Goal: Information Seeking & Learning: Find specific fact

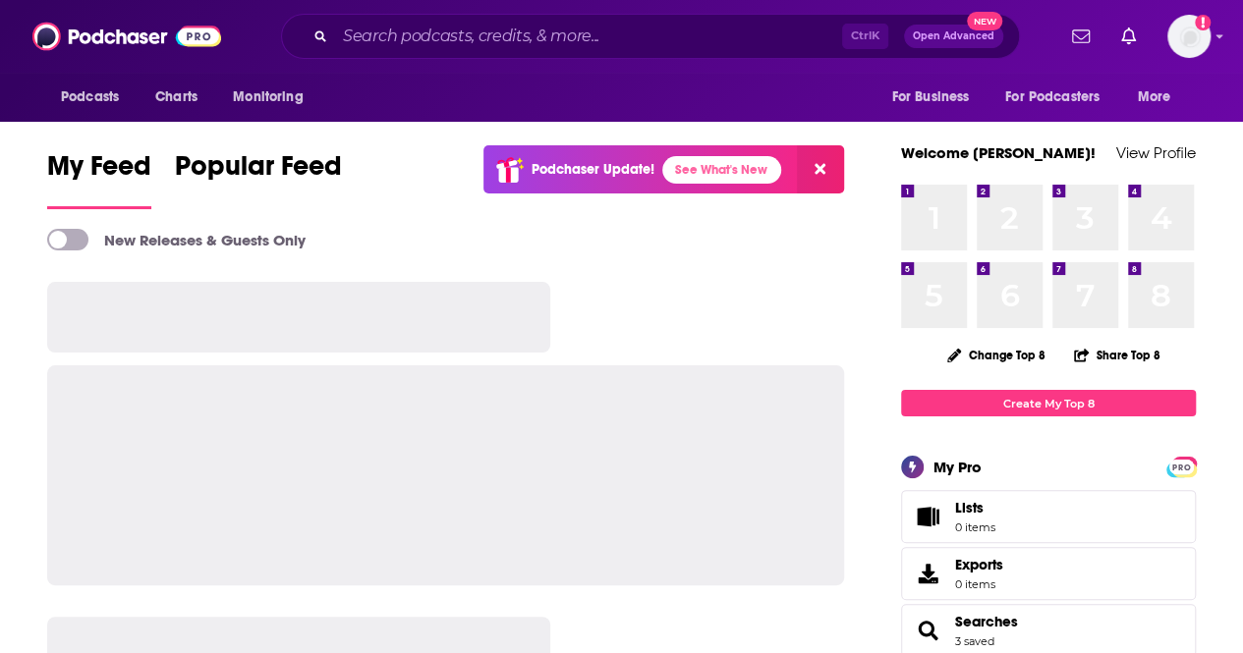
click at [817, 168] on icon at bounding box center [819, 169] width 11 height 11
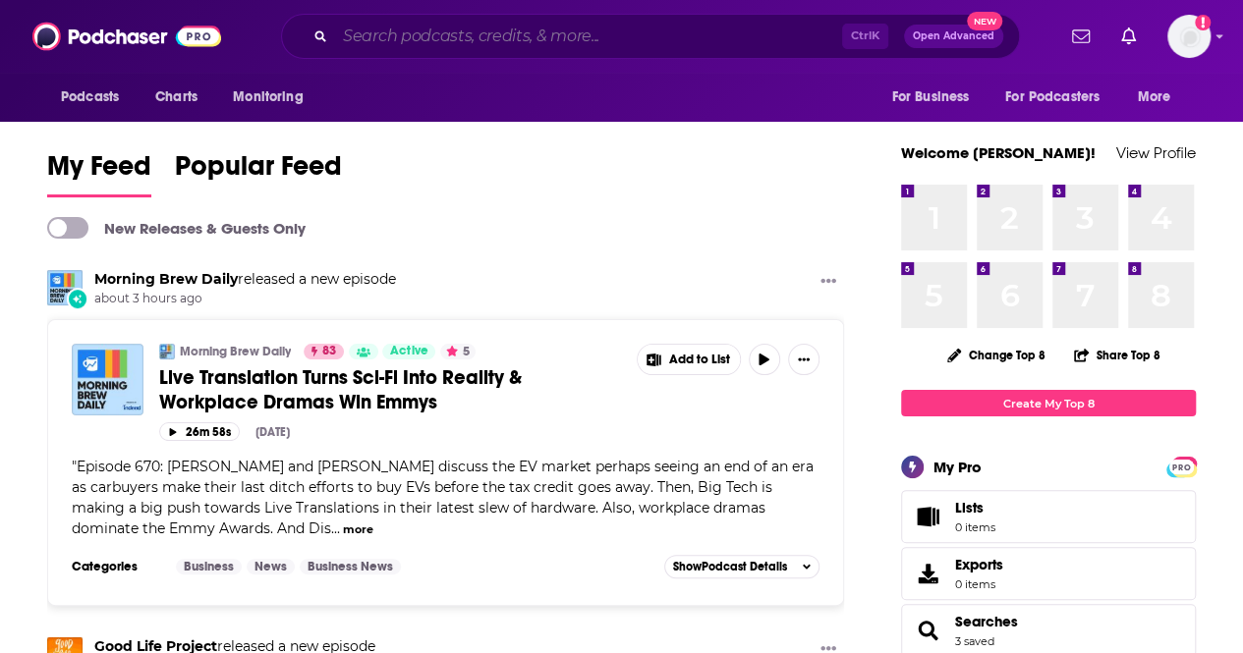
click at [476, 36] on input "Search podcasts, credits, & more..." at bounding box center [588, 36] width 507 height 31
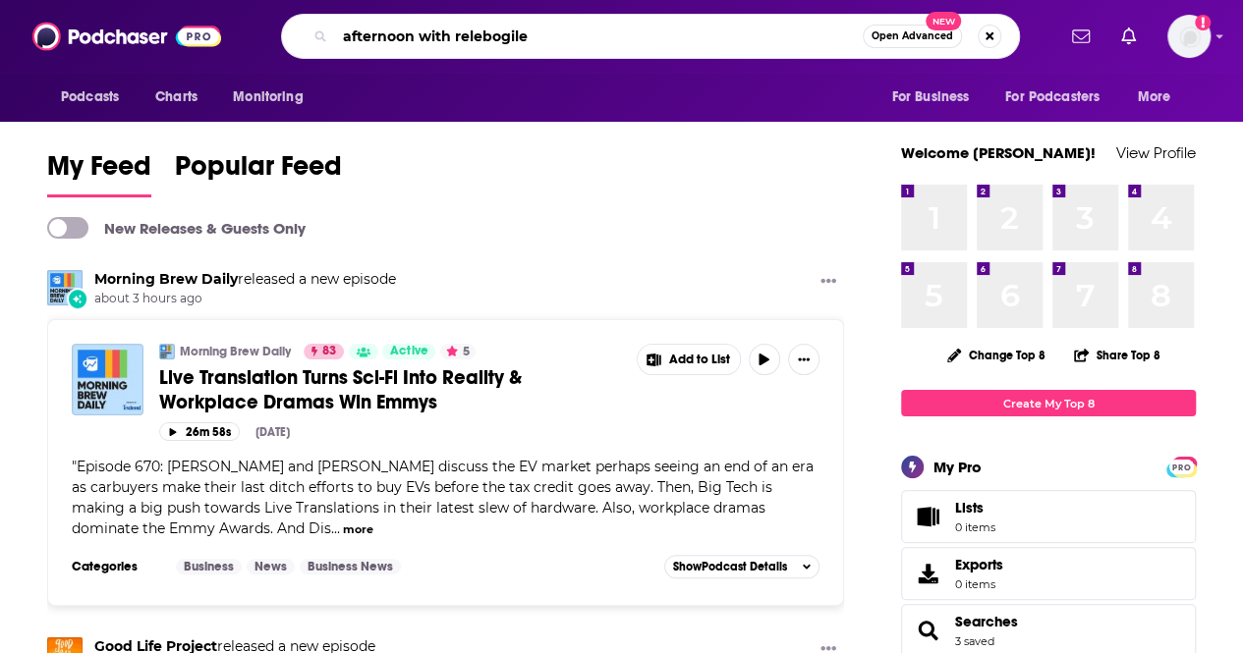
type input "afternoon with relebogile"
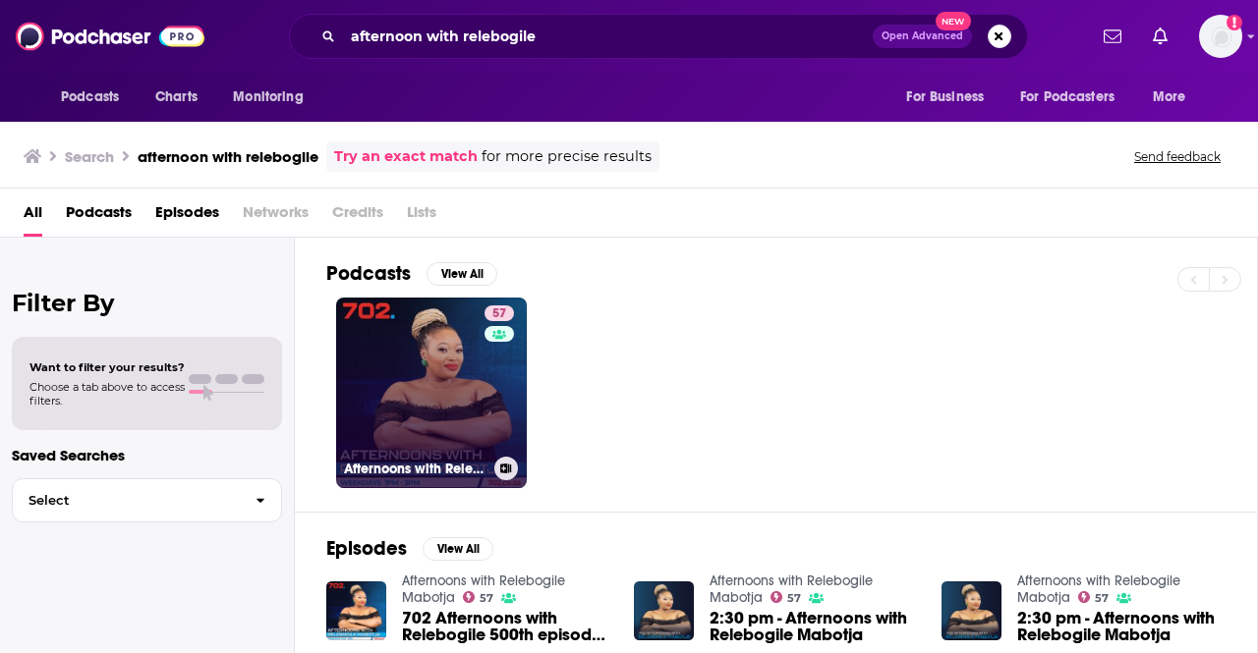
click at [428, 364] on link "57 Afternoons with Relebogile Mabotja" at bounding box center [431, 393] width 191 height 191
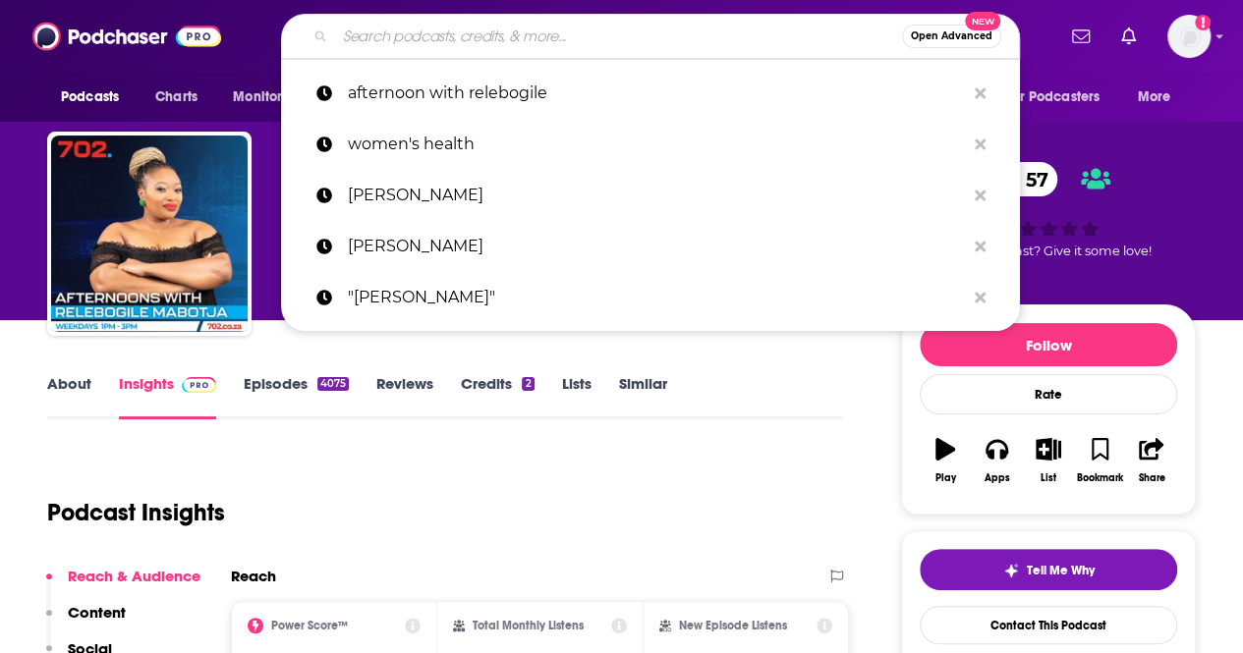
click at [487, 38] on input "Search podcasts, credits, & more..." at bounding box center [618, 36] width 567 height 31
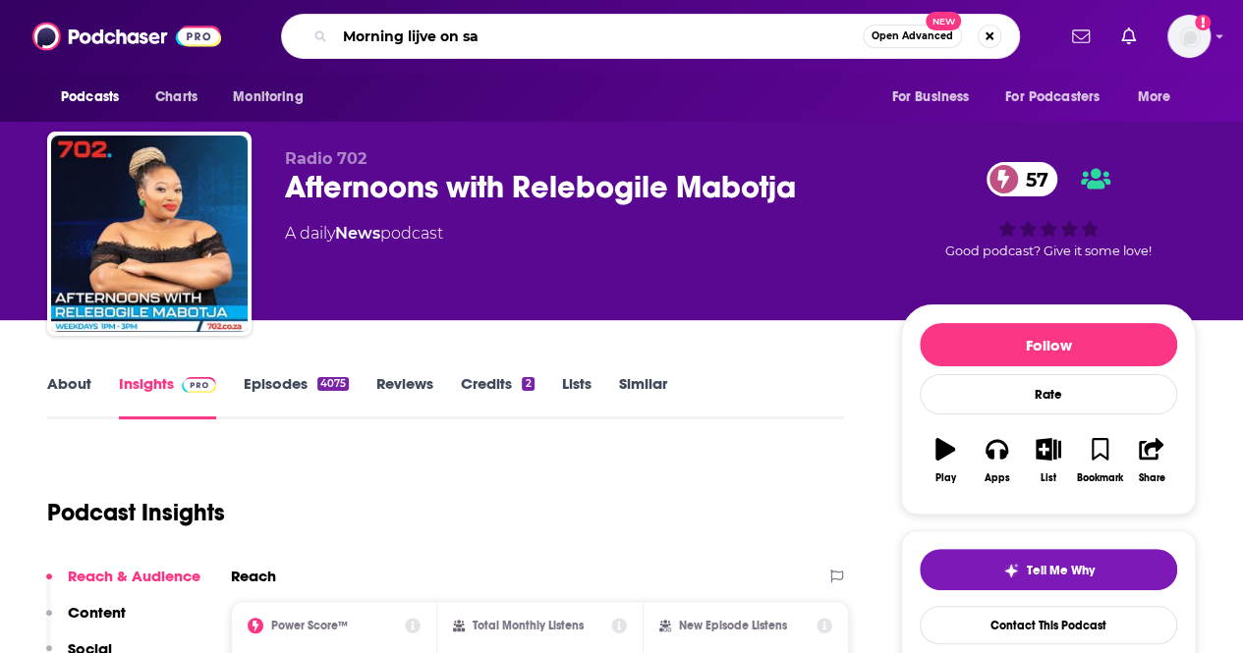
click at [420, 37] on input "Morning lijve on sa" at bounding box center [599, 36] width 528 height 31
click at [506, 32] on input "Morning live on sa" at bounding box center [599, 36] width 528 height 31
type input "Morning live on sabc 2"
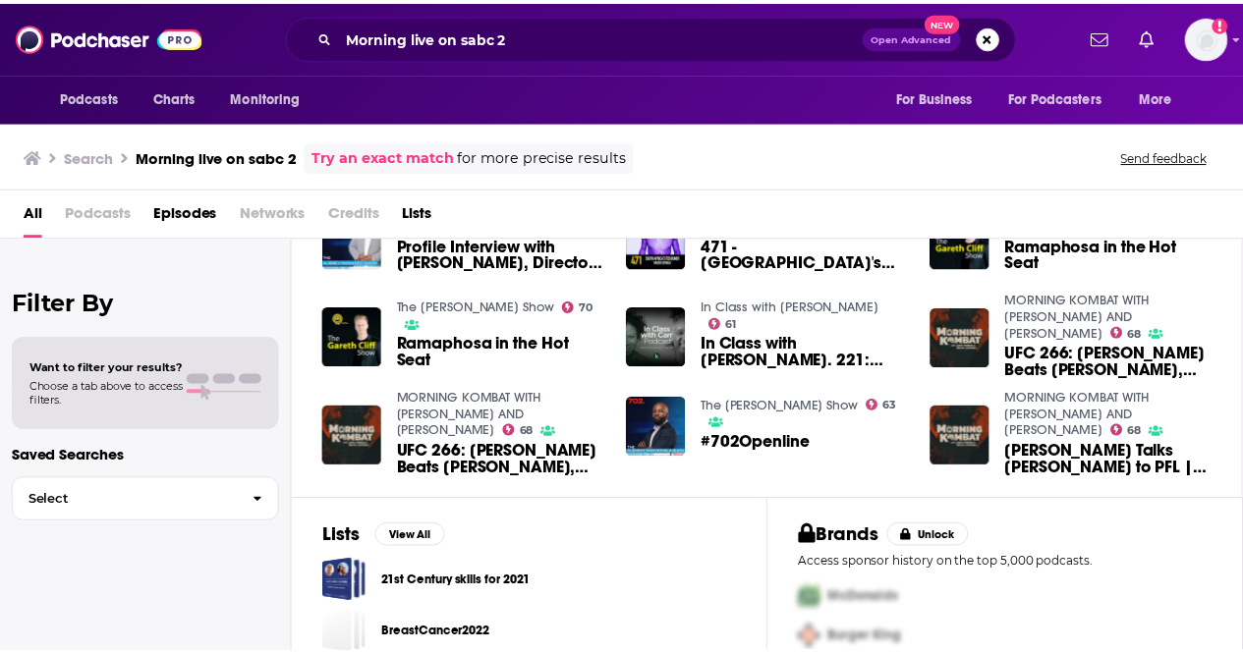
scroll to position [173, 0]
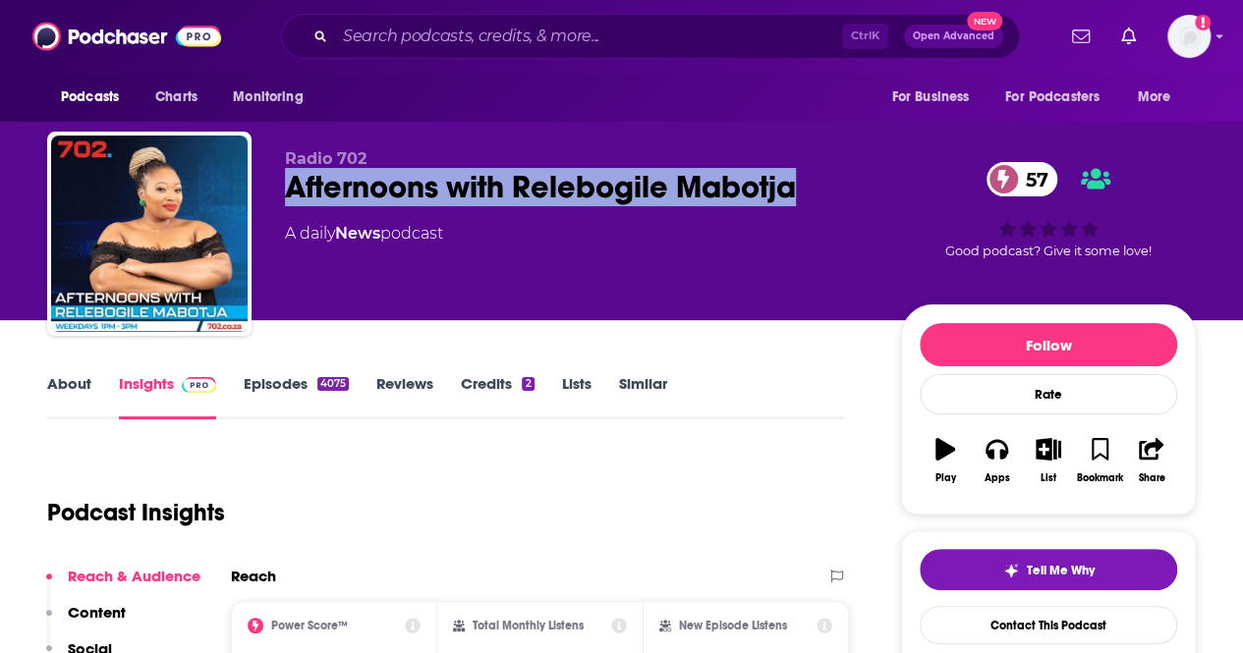
drag, startPoint x: 285, startPoint y: 182, endPoint x: 802, endPoint y: 185, distance: 516.8
click at [802, 185] on div "Afternoons with Relebogile Mabotja 57" at bounding box center [577, 187] width 585 height 38
copy h2 "Afternoons with Relebogile Mabotja"
